Goal: Transaction & Acquisition: Purchase product/service

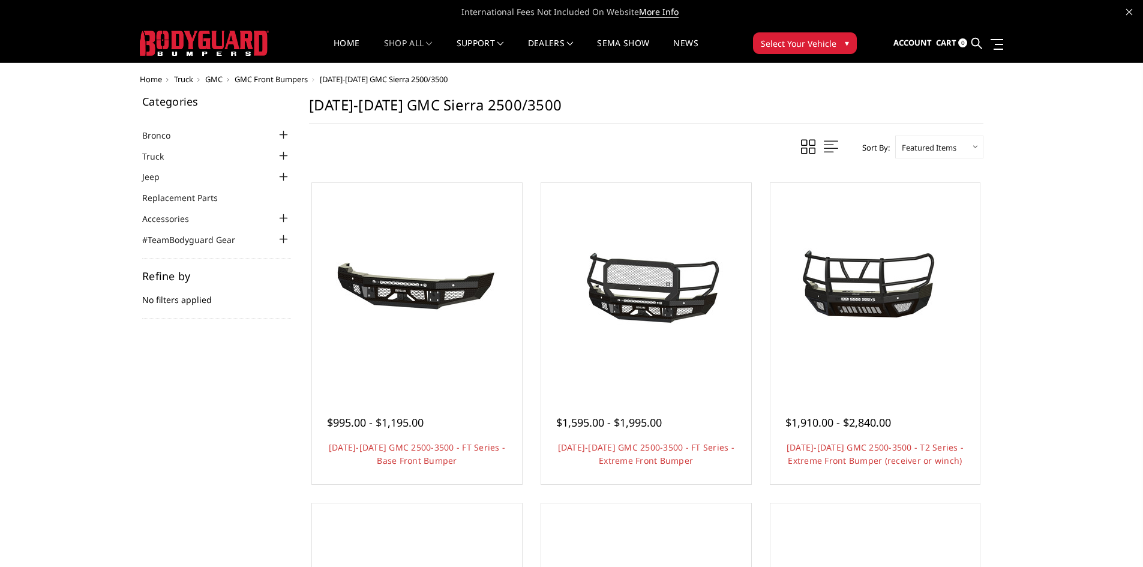
click at [291, 76] on span "GMC Front Bumpers" at bounding box center [271, 79] width 73 height 11
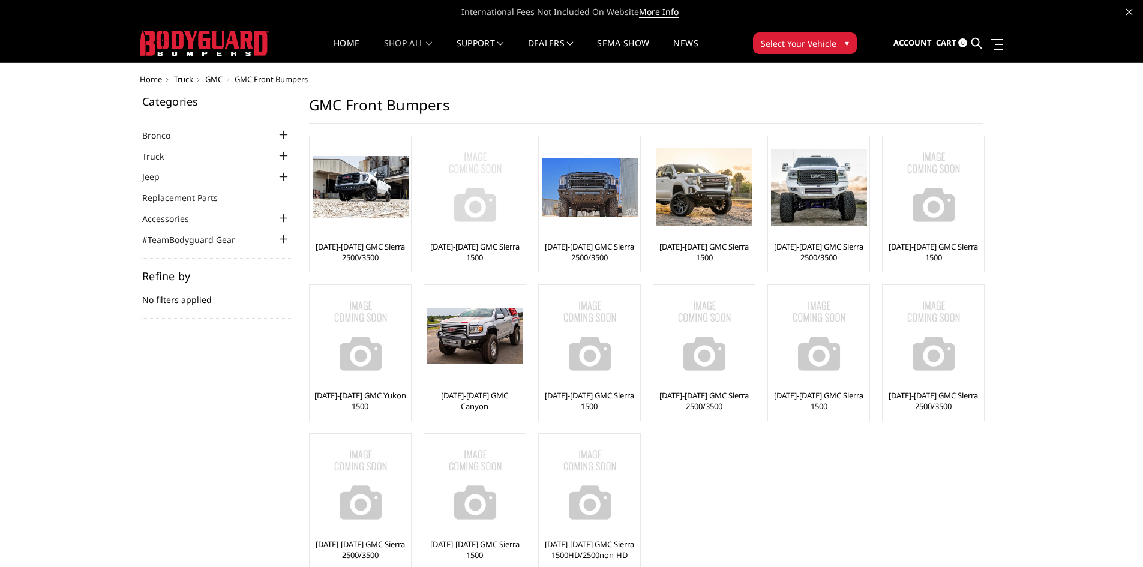
click at [453, 234] on img at bounding box center [475, 187] width 96 height 96
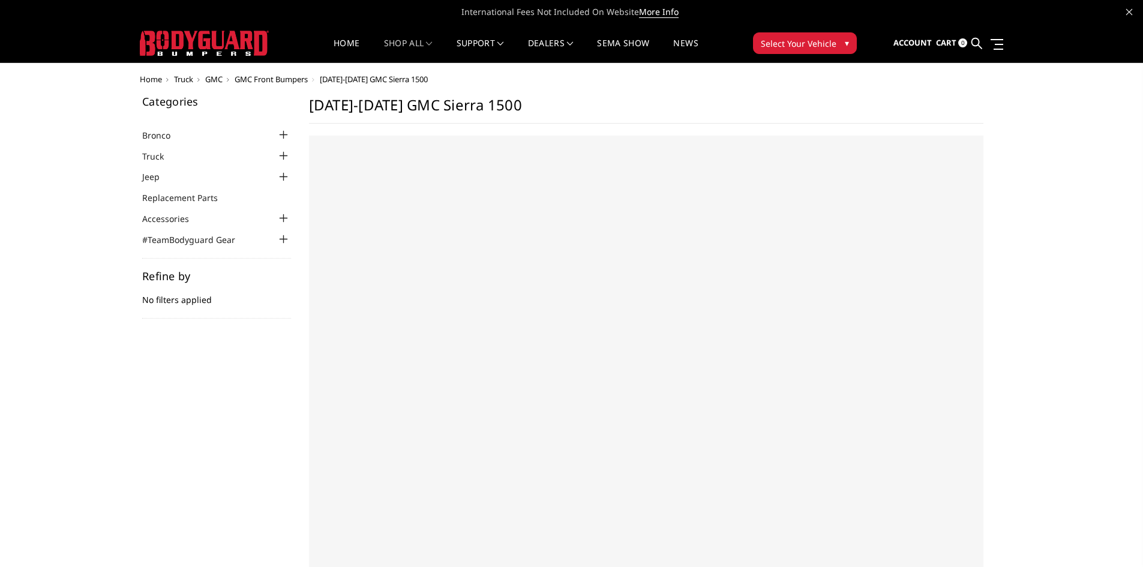
select select "US"
